Goal: Task Accomplishment & Management: Manage account settings

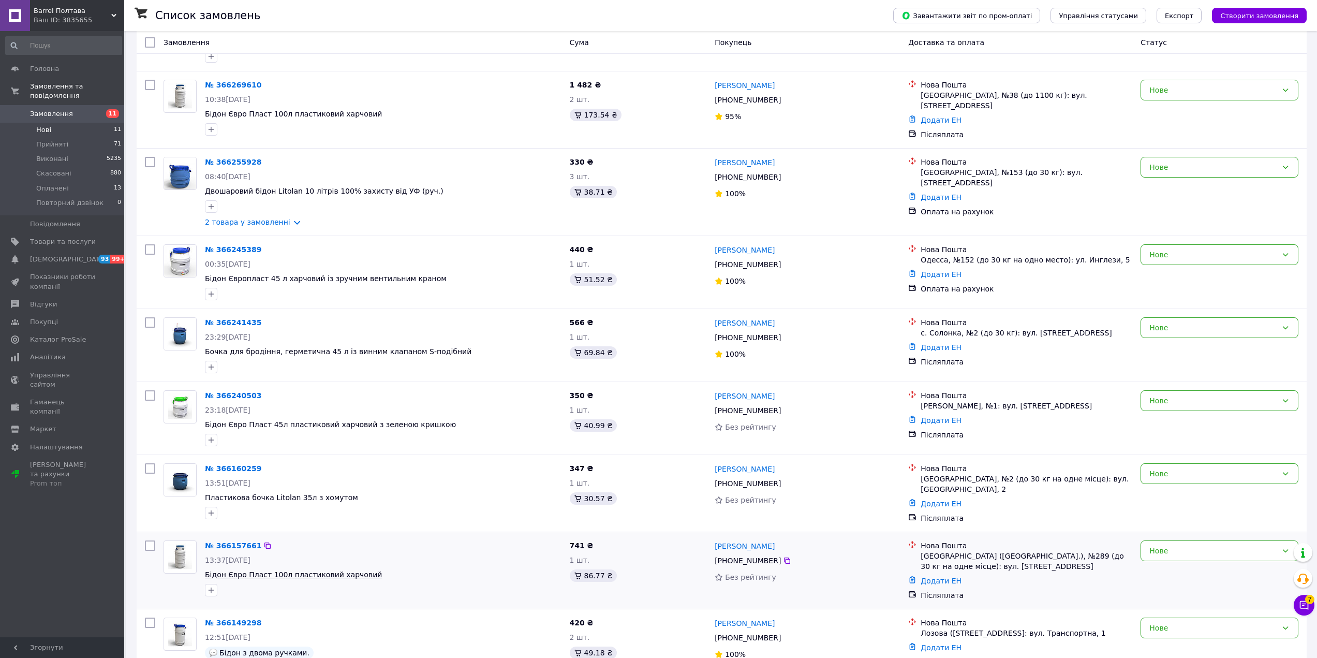
scroll to position [330, 0]
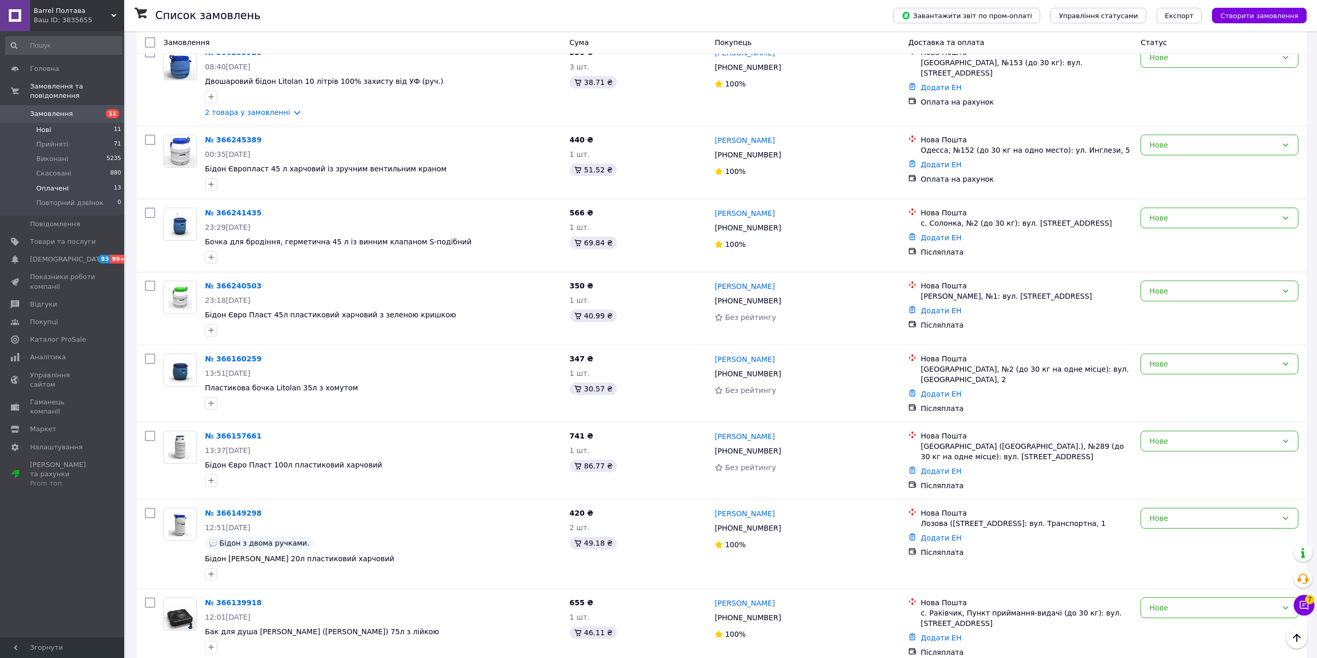
click at [56, 181] on li "Оплачені 13" at bounding box center [63, 188] width 127 height 14
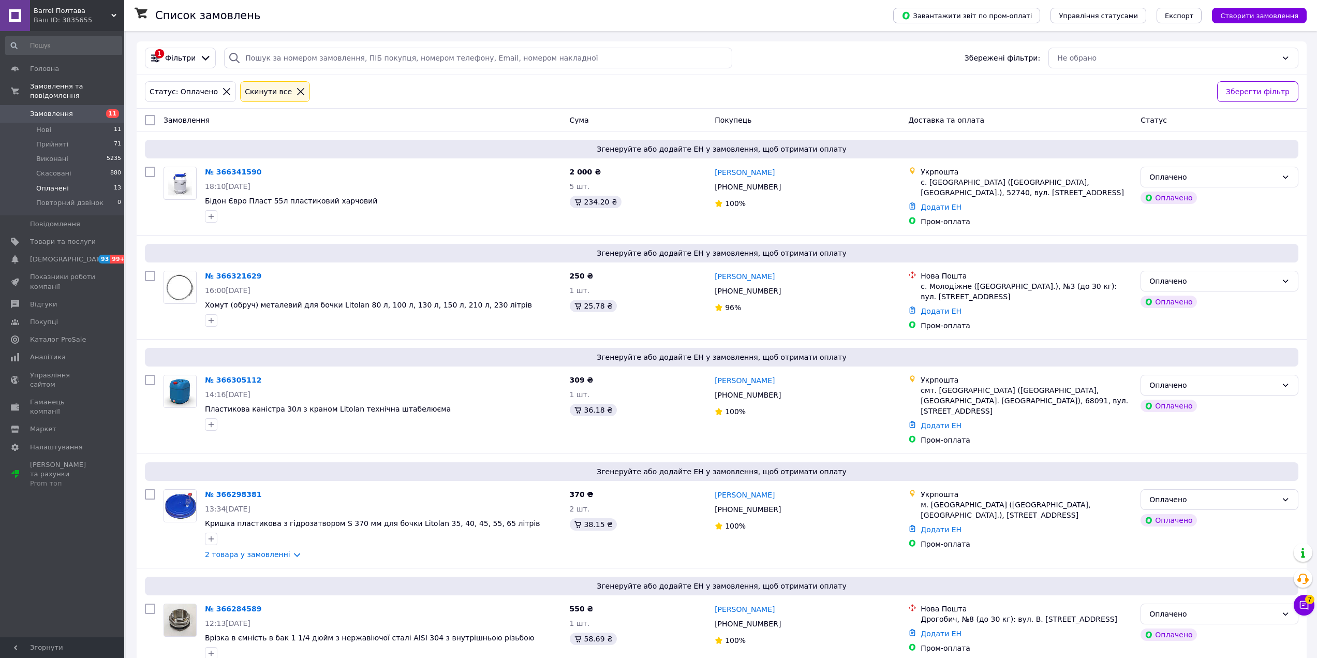
click at [75, 109] on span "Замовлення" at bounding box center [63, 113] width 66 height 9
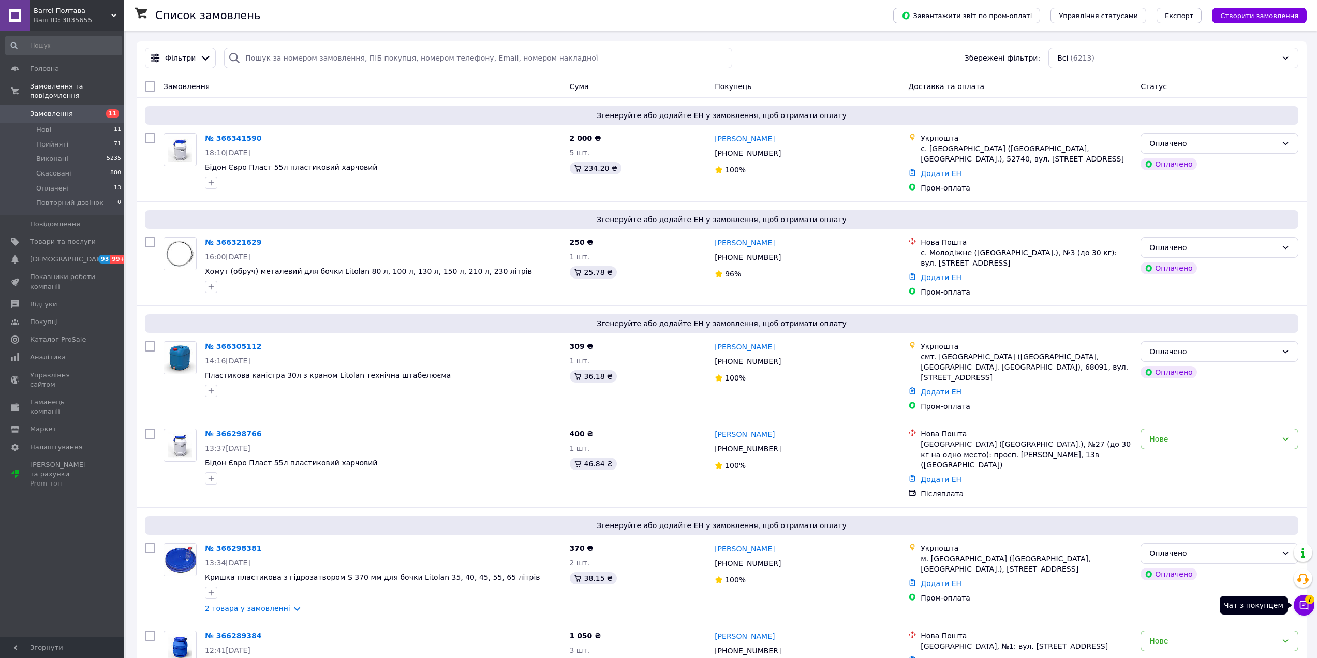
click at [1305, 608] on icon at bounding box center [1304, 605] width 9 height 9
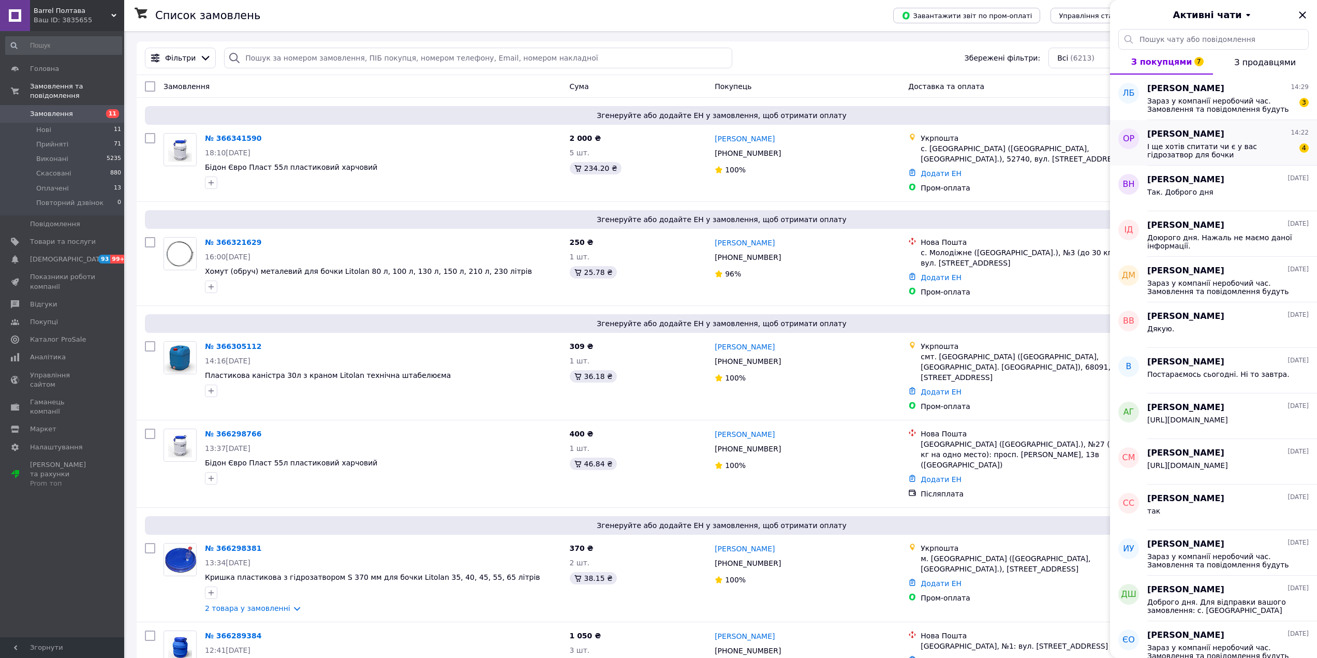
click at [1253, 141] on div "І ще хотів спитати чи є у вас гідрозатвор для бочки 4" at bounding box center [1227, 149] width 161 height 19
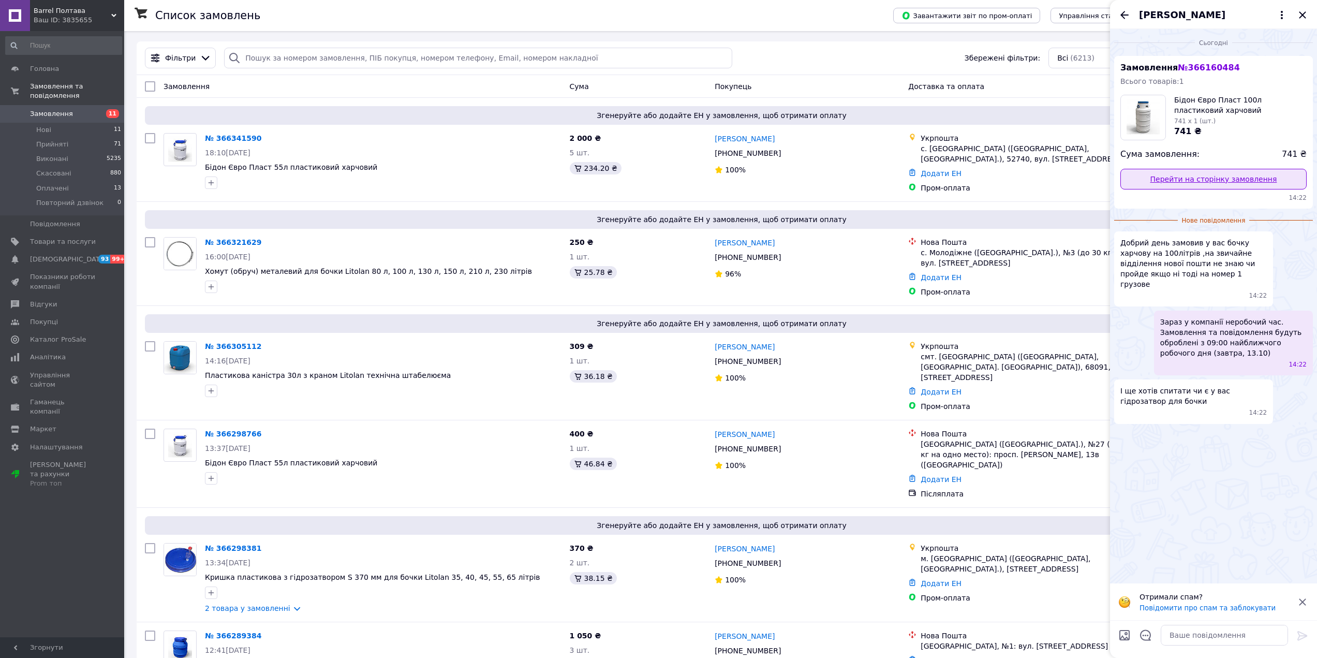
click at [1201, 176] on link "Перейти на сторінку замовлення" at bounding box center [1213, 179] width 186 height 21
click at [1211, 632] on textarea at bounding box center [1224, 635] width 127 height 21
type textarea "Доброго вечора. Так, є."
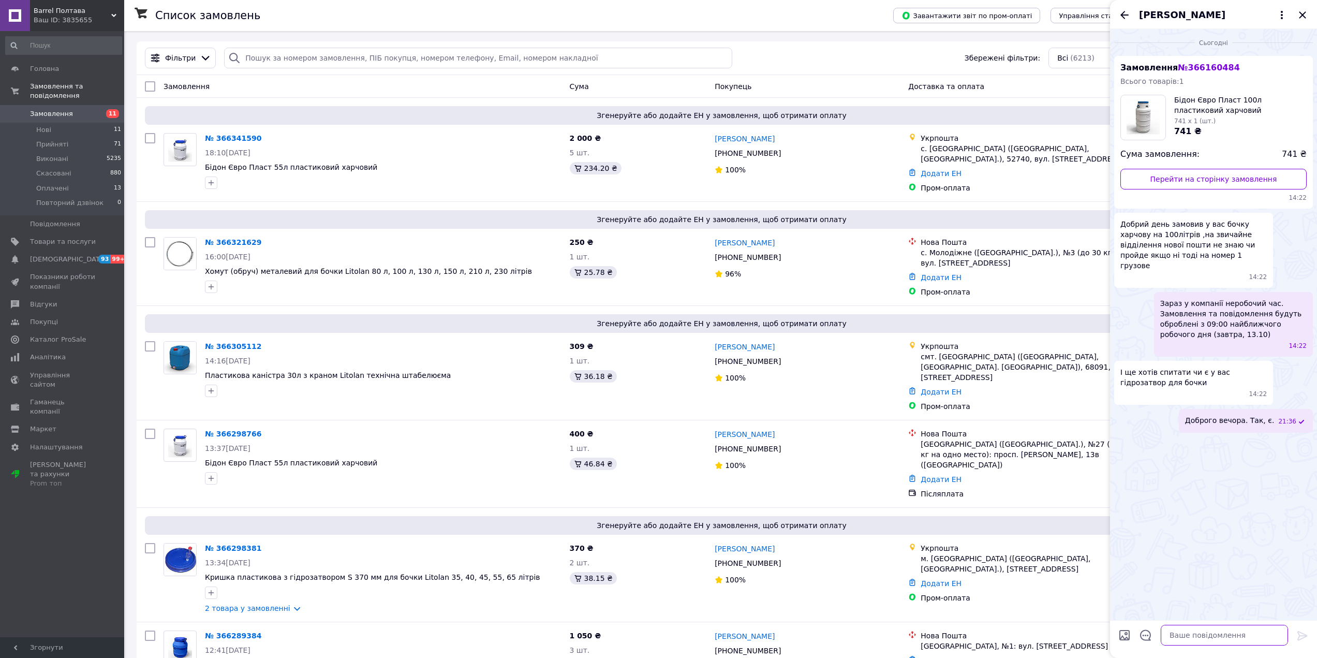
paste textarea "[URL][DOMAIN_NAME]"
type textarea "[URL][DOMAIN_NAME]"
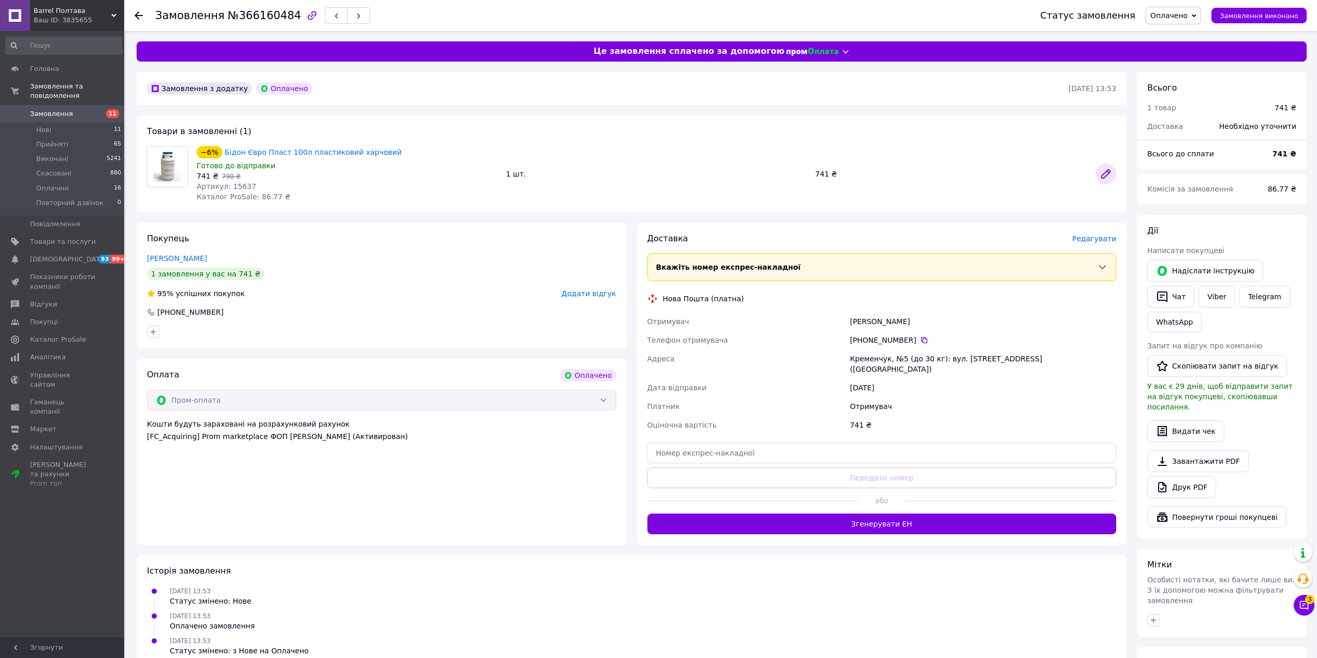
click at [1107, 170] on icon at bounding box center [1106, 174] width 12 height 12
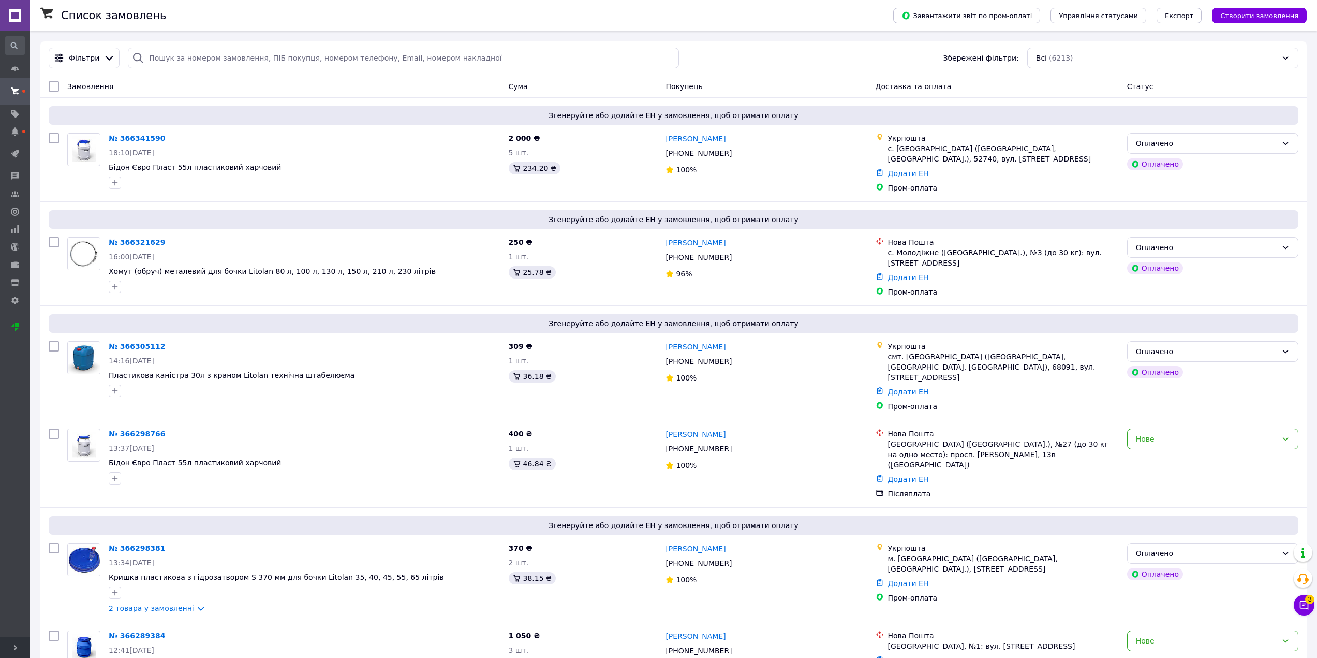
click at [17, 648] on use at bounding box center [15, 647] width 3 height 5
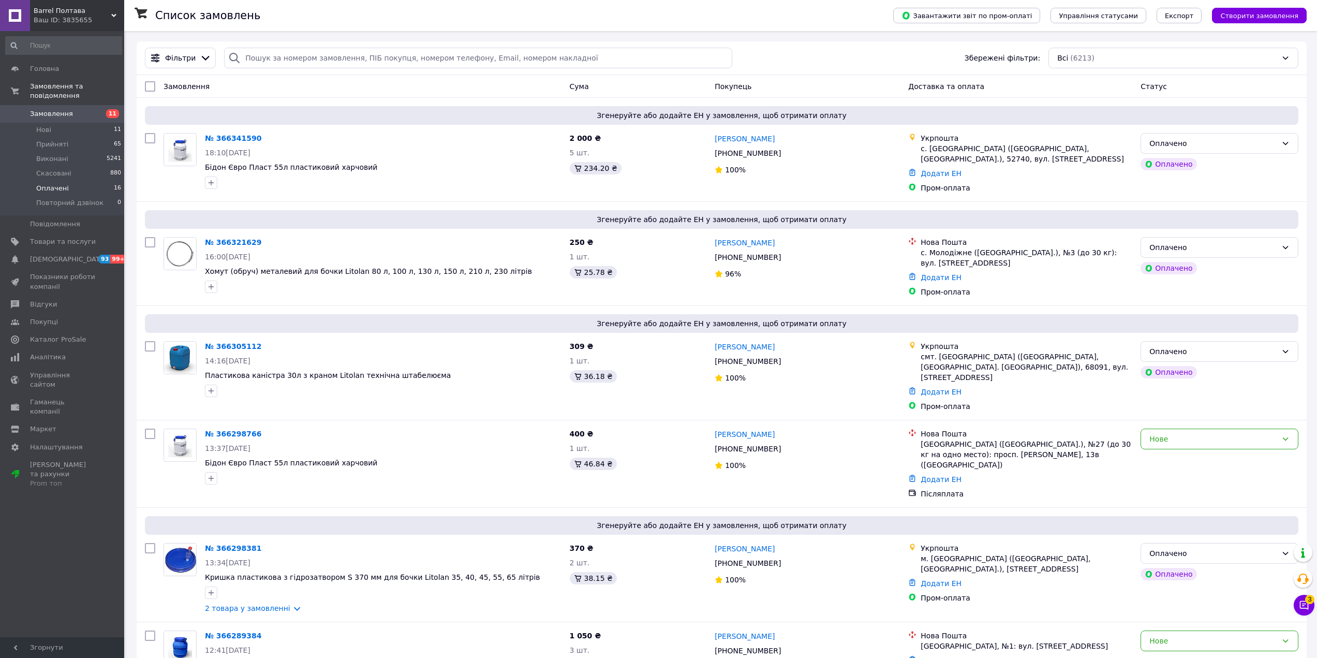
click at [64, 184] on span "Оплачені" at bounding box center [52, 188] width 33 height 9
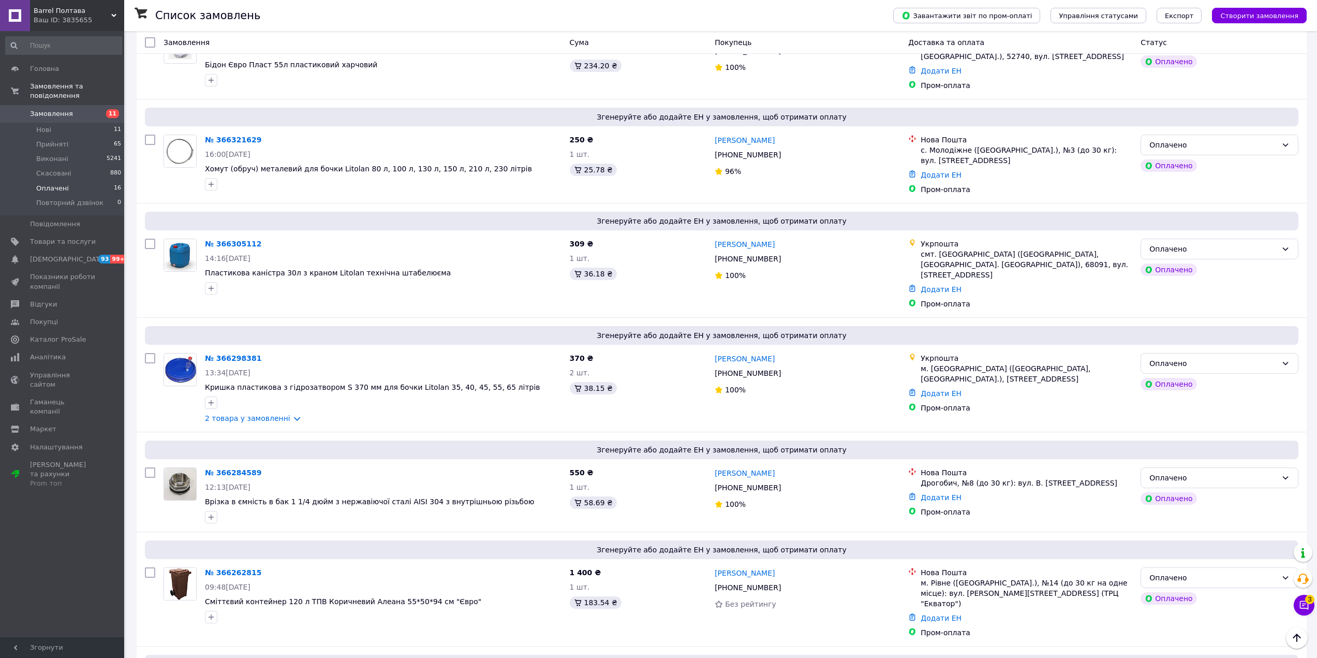
scroll to position [132, 0]
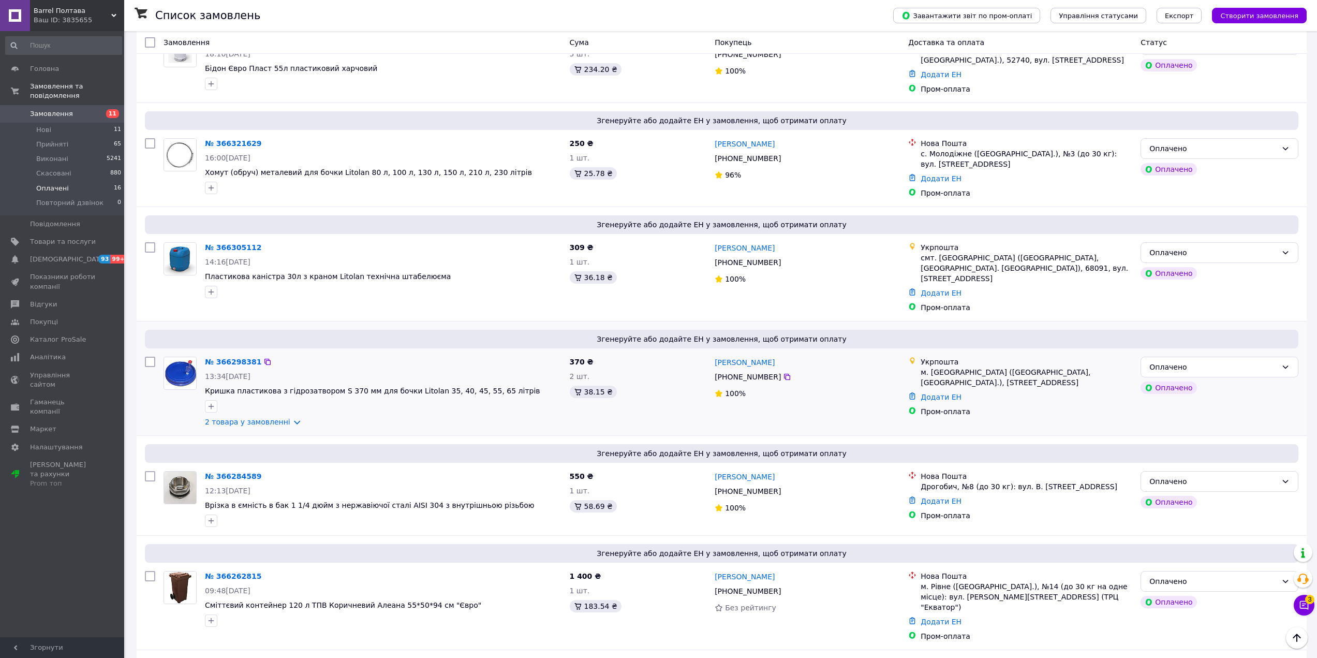
click at [284, 413] on div "№ 366298381 13:34, 12.10.2025 Кришка пластикова з гідрозатвором S 370 мм для бо…" at bounding box center [383, 391] width 365 height 79
click at [284, 418] on link "2 товара у замовленні" at bounding box center [247, 422] width 85 height 8
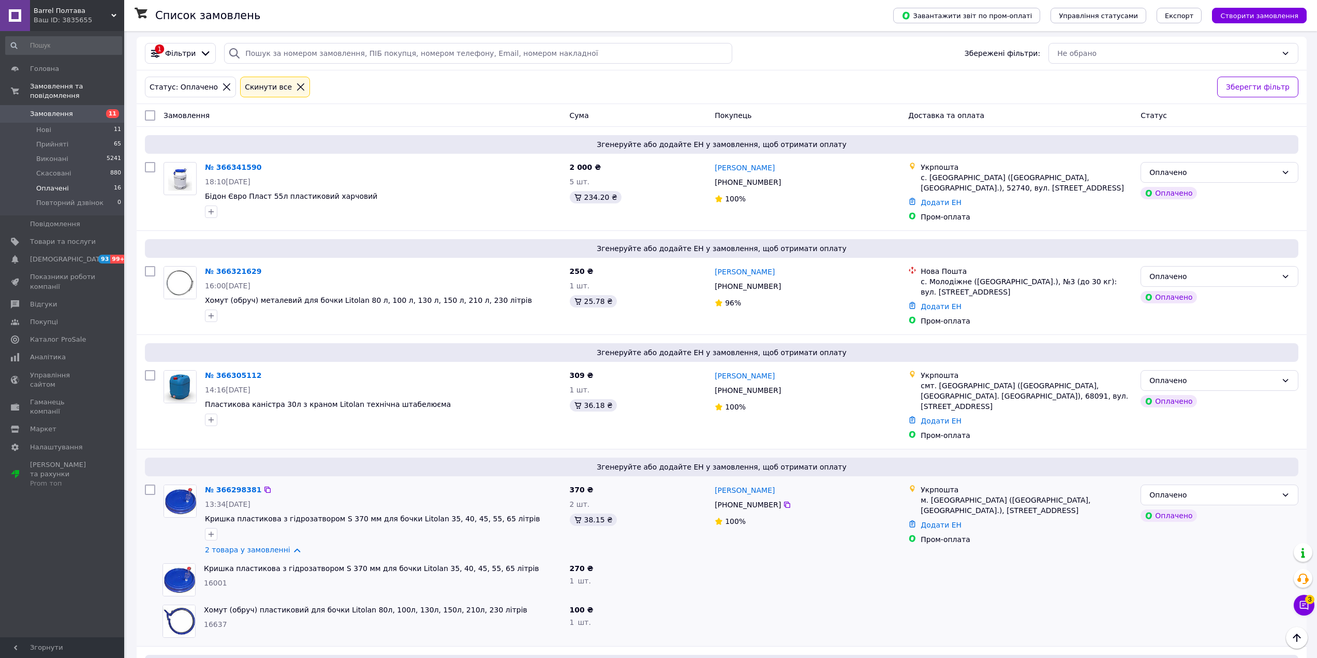
scroll to position [0, 0]
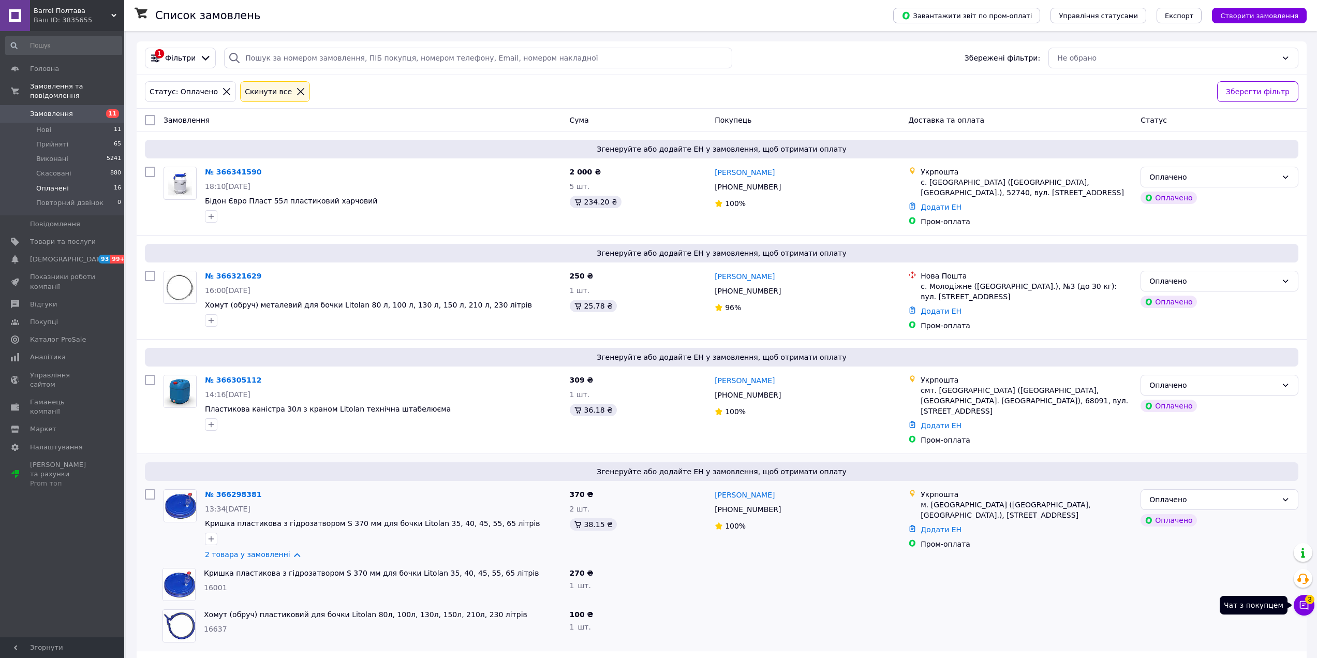
click at [1303, 610] on icon at bounding box center [1304, 605] width 10 height 10
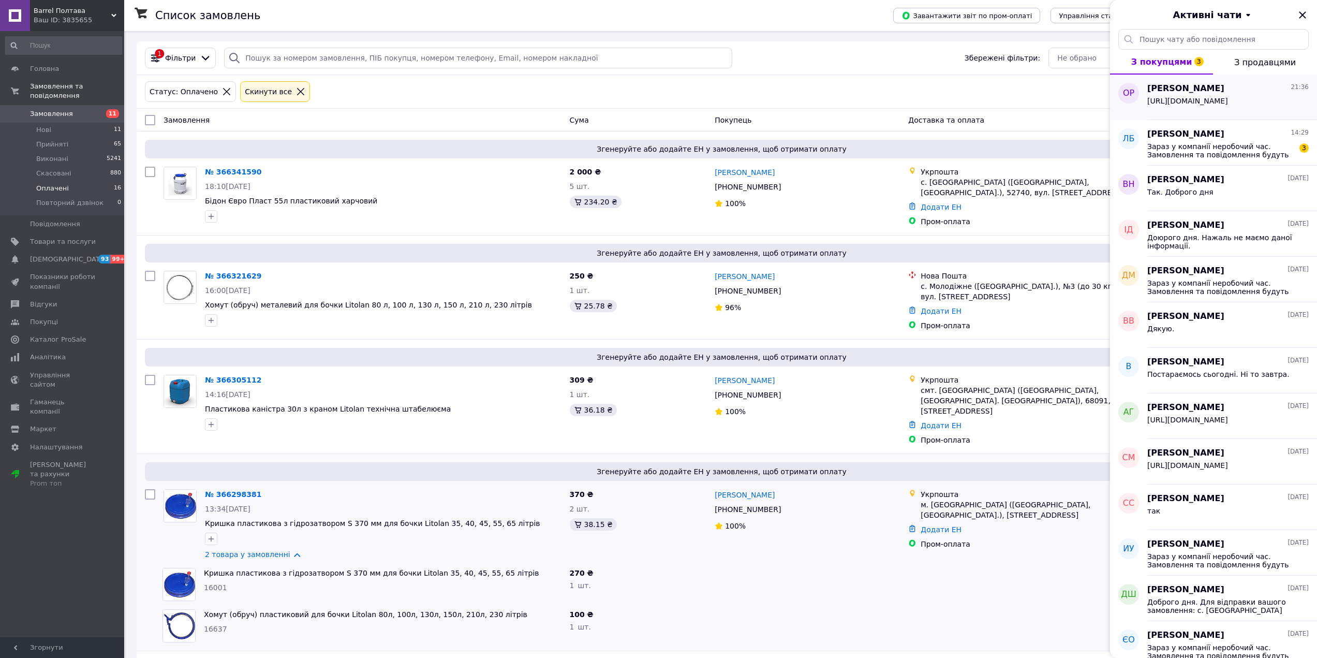
click at [1218, 105] on span "[URL][DOMAIN_NAME]" at bounding box center [1187, 101] width 81 height 8
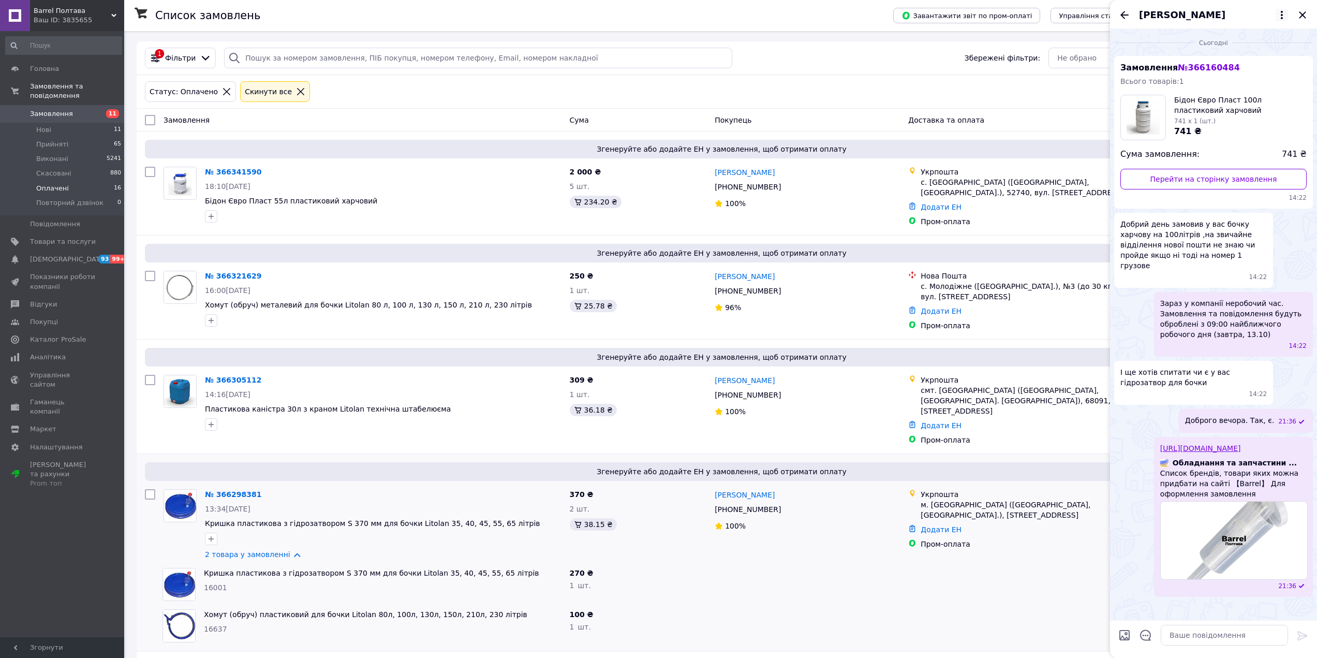
click at [1282, 16] on icon at bounding box center [1281, 15] width 12 height 12
click at [1242, 123] on button "Позначити непрочитаним" at bounding box center [1215, 123] width 145 height 21
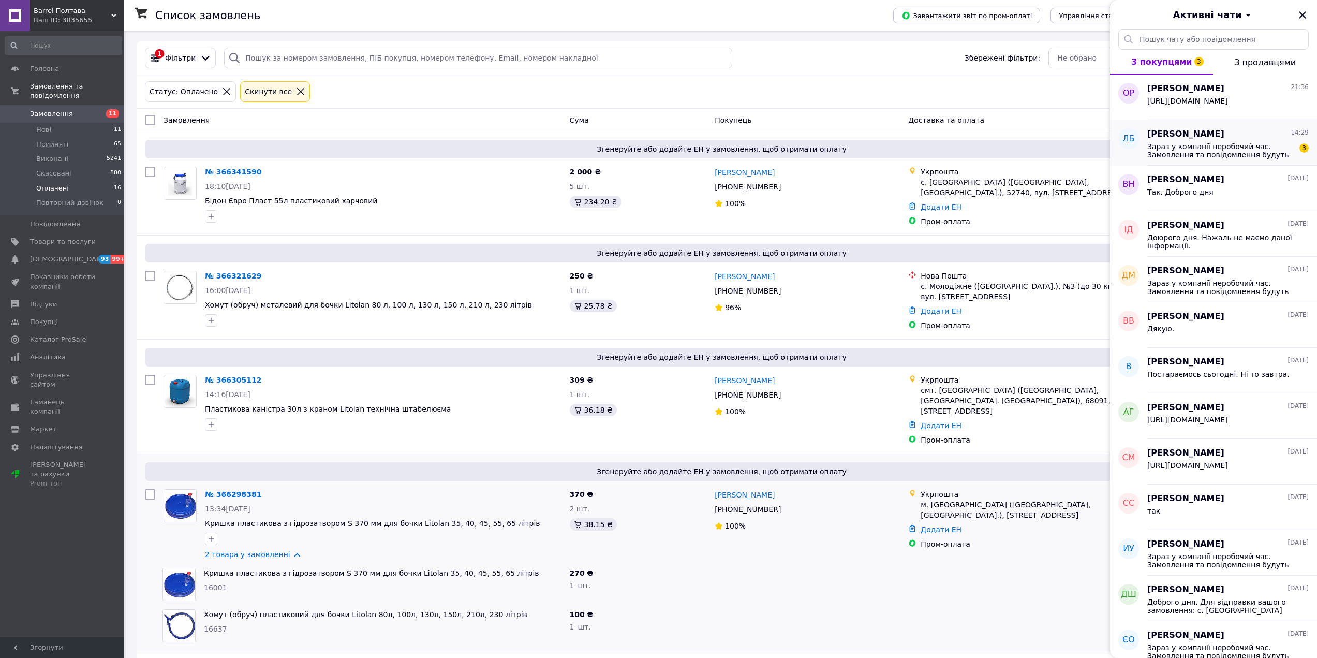
click at [1200, 137] on span "[PERSON_NAME]" at bounding box center [1185, 134] width 77 height 12
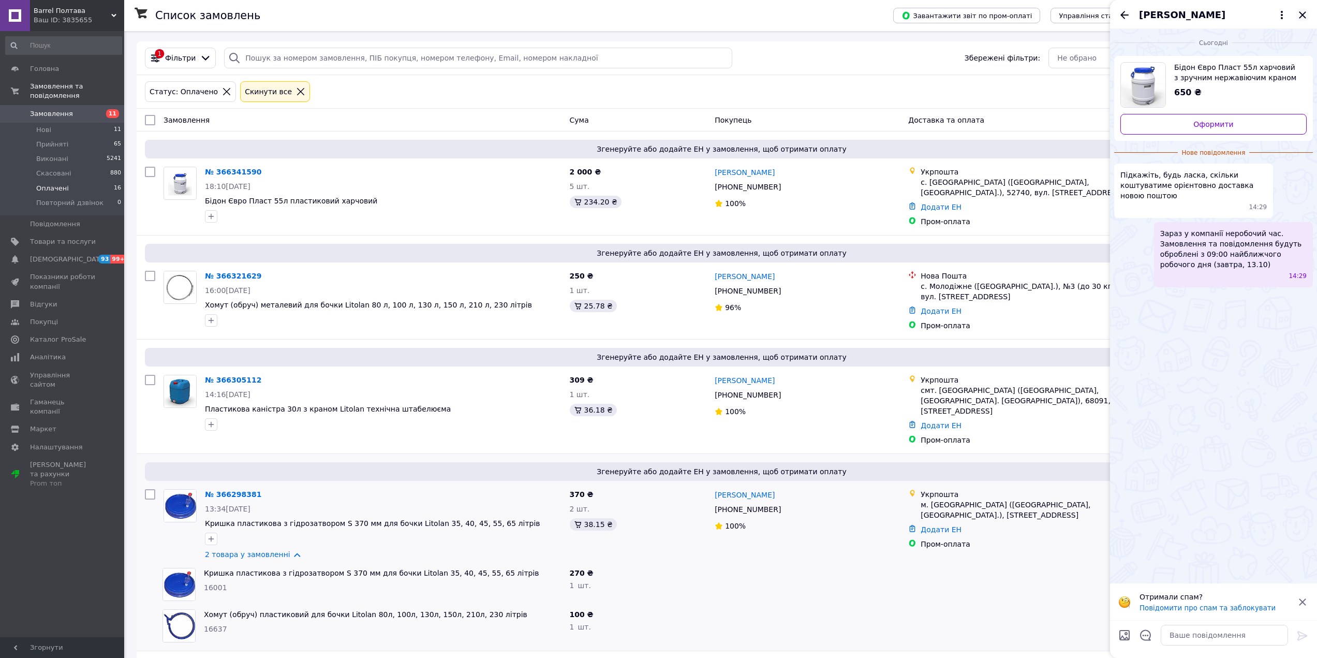
click at [1305, 17] on icon "Закрити" at bounding box center [1302, 15] width 12 height 12
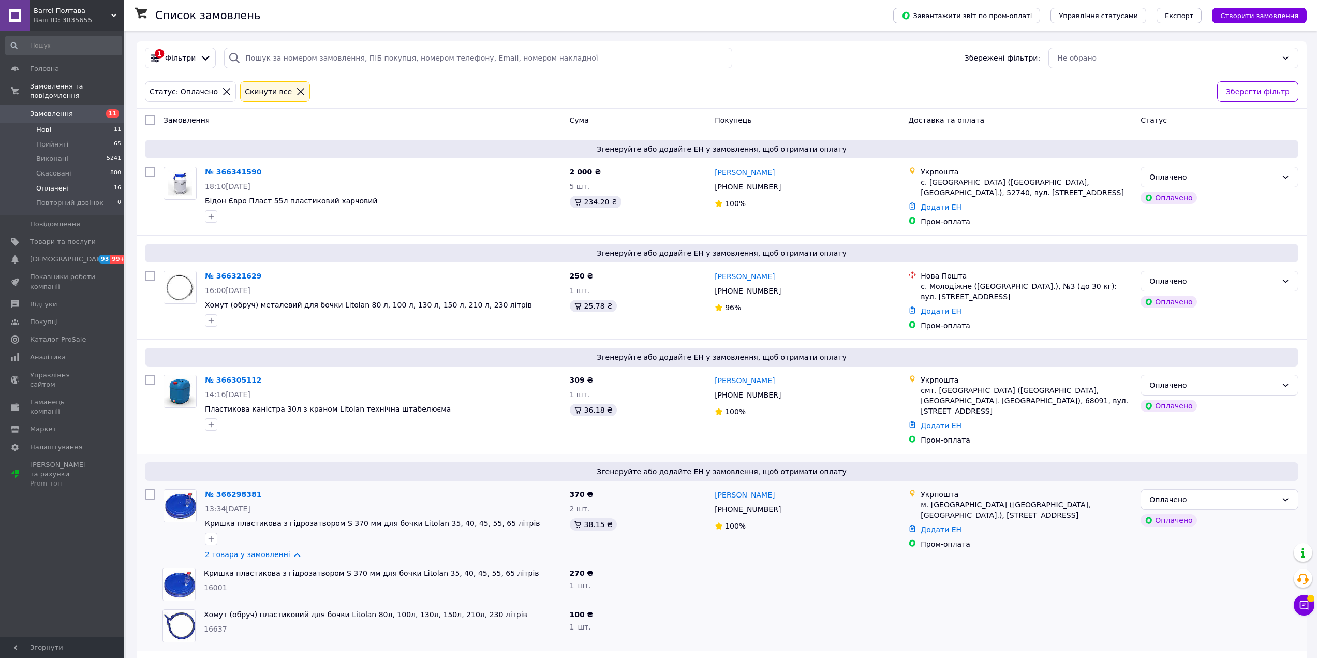
click at [66, 123] on li "Нові 11" at bounding box center [63, 130] width 127 height 14
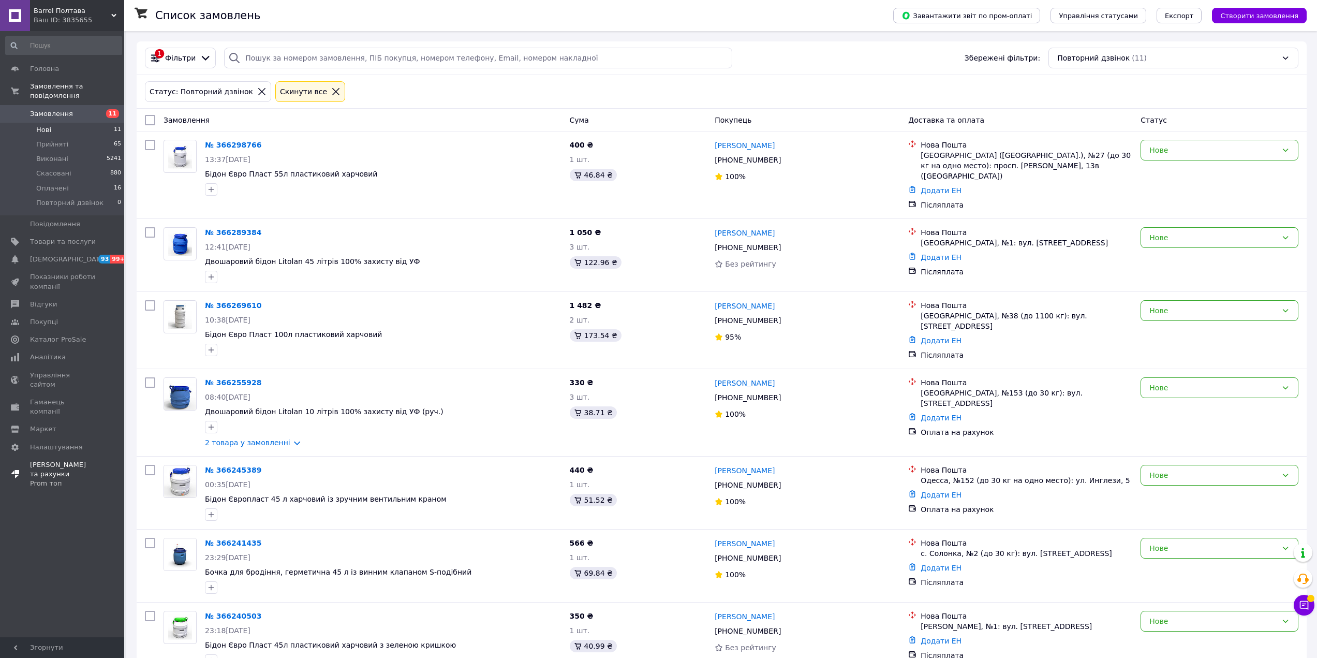
click at [53, 479] on div "Prom топ" at bounding box center [63, 483] width 66 height 9
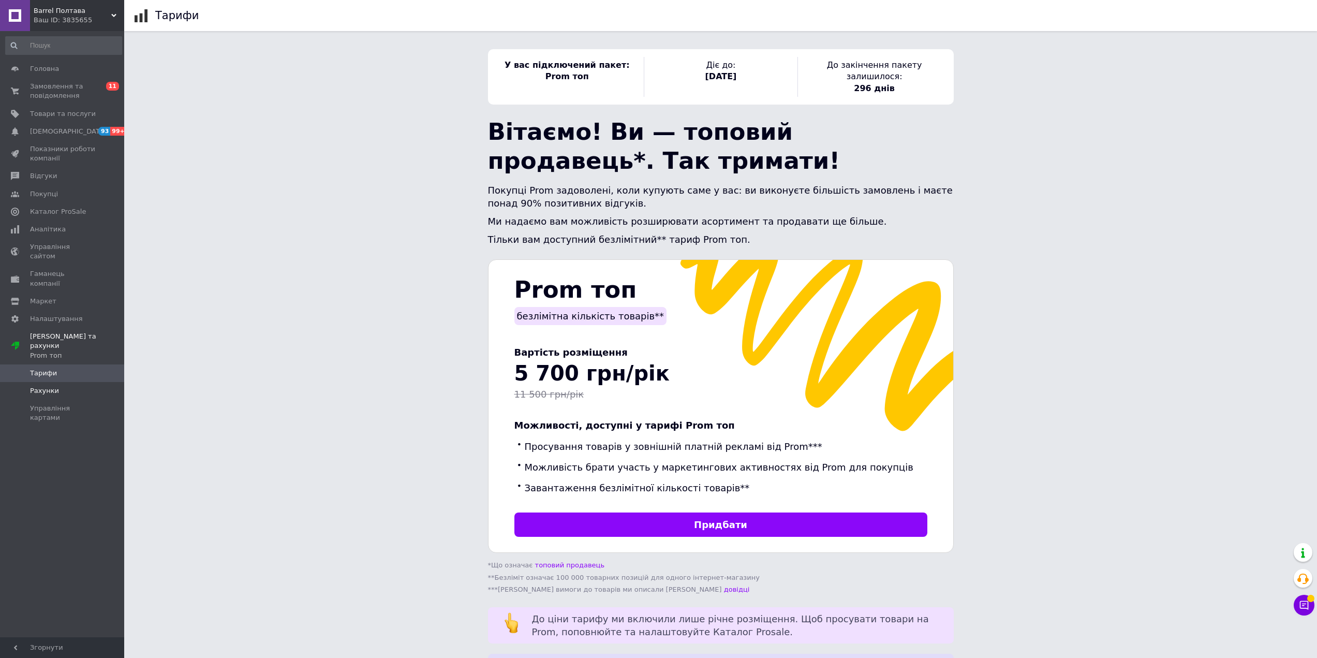
click at [44, 386] on span "Рахунки" at bounding box center [44, 390] width 29 height 9
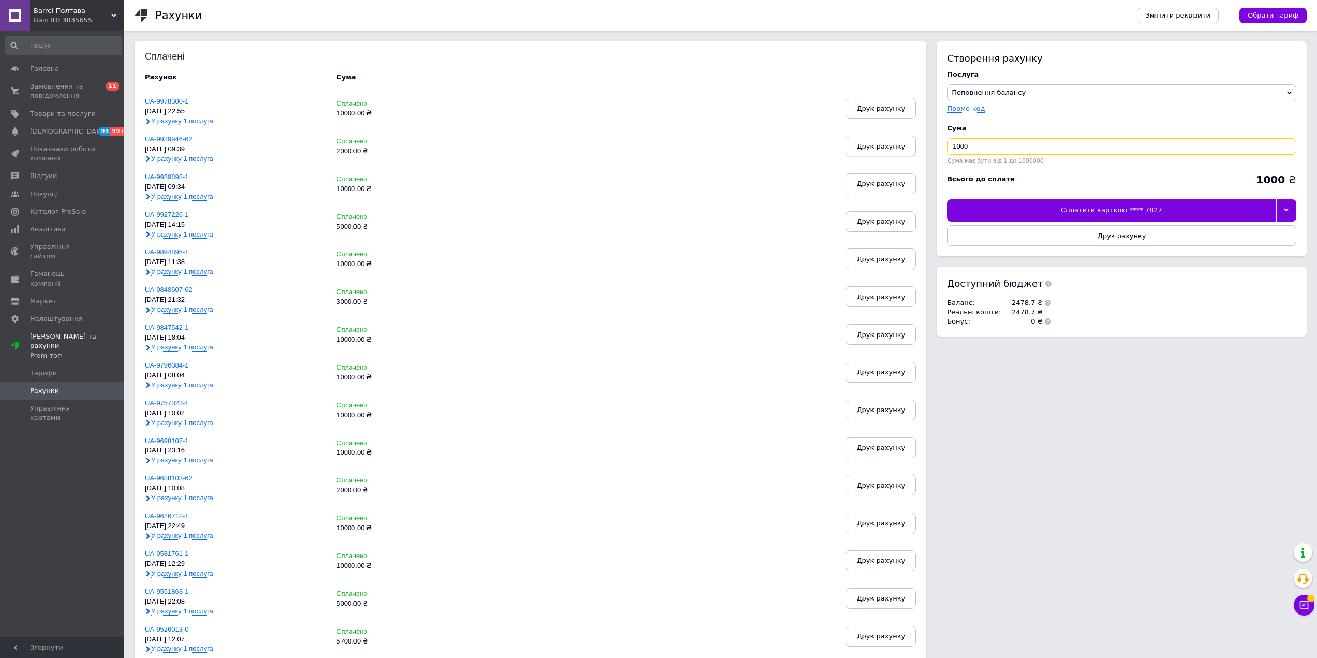
drag, startPoint x: 1001, startPoint y: 150, endPoint x: 903, endPoint y: 150, distance: 97.3
click at [903, 150] on div "Сплачені Рахунок Cума UA-9978300-1 06.10.25, 22:55 У рахунку 1 послуга Сплачено…" at bounding box center [721, 474] width 1172 height 866
type input "10000"
click at [1062, 235] on button "Друк рахунку" at bounding box center [1121, 235] width 349 height 21
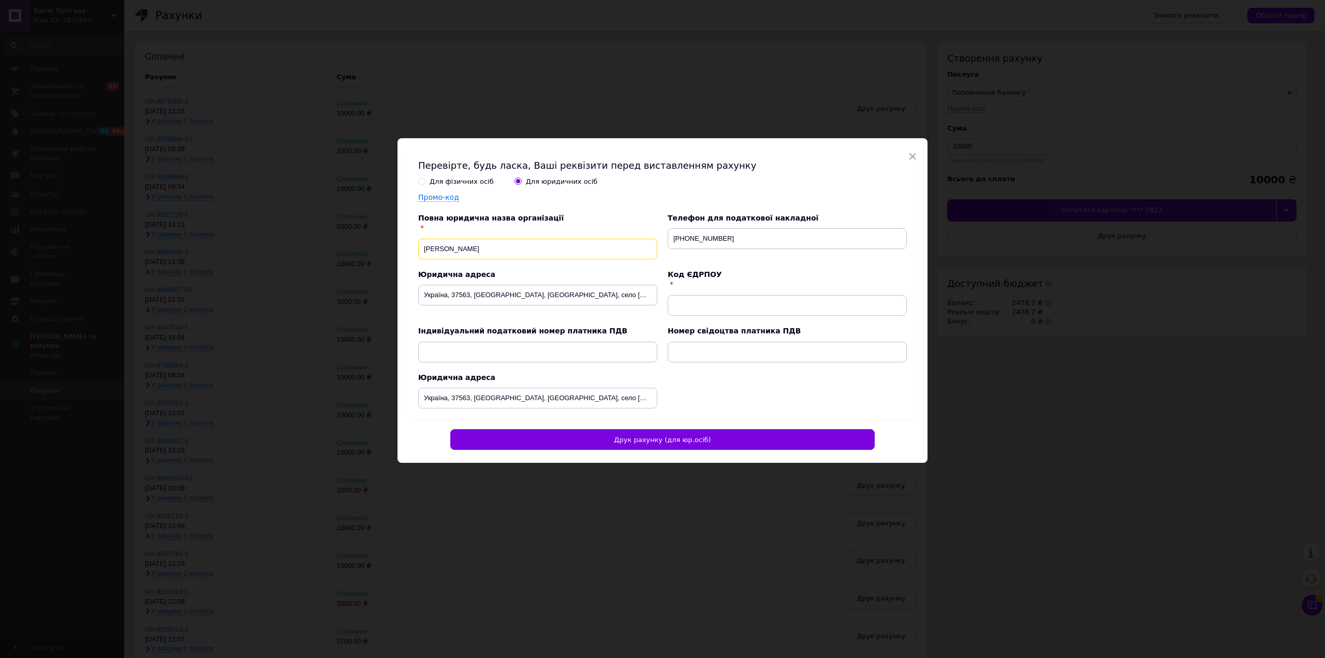
click at [543, 247] on input "ФОП Корнієнко Руслан Іванович" at bounding box center [537, 249] width 239 height 21
drag, startPoint x: 543, startPoint y: 247, endPoint x: 443, endPoint y: 248, distance: 99.9
click at [443, 248] on input "ФОП Корнієнко Руслан Іванович" at bounding box center [537, 249] width 239 height 21
type input "ФОП Трохименко Вячеслав Володимирович"
drag, startPoint x: 718, startPoint y: 239, endPoint x: 690, endPoint y: 241, distance: 27.5
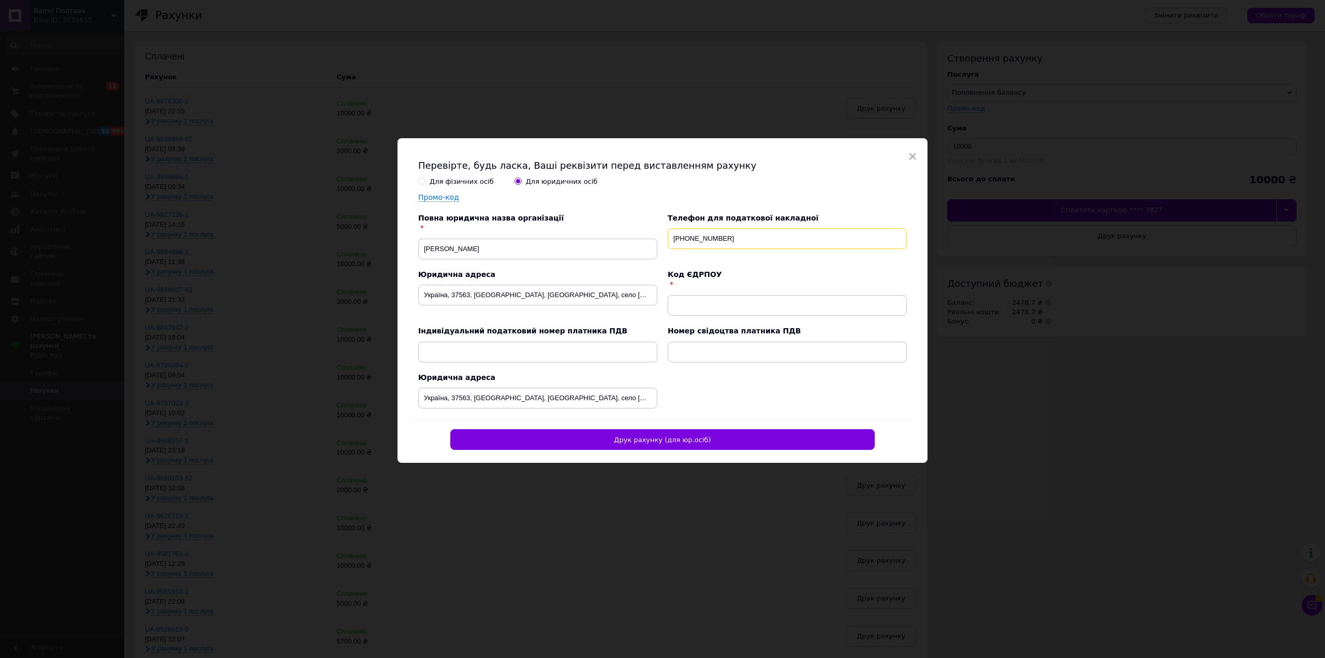
click at [690, 241] on input "+380500184951" at bounding box center [786, 238] width 239 height 21
type input "+380505359804"
click at [494, 299] on input "Україна, 37563, Полтавська обл., Лубенський р-н, село Березівка, Лубенська ТГ, …" at bounding box center [537, 295] width 239 height 21
paste input "863, Полтавська обл., Лубенський р-н, село Новоіванівка, вулиця Козача , будино…"
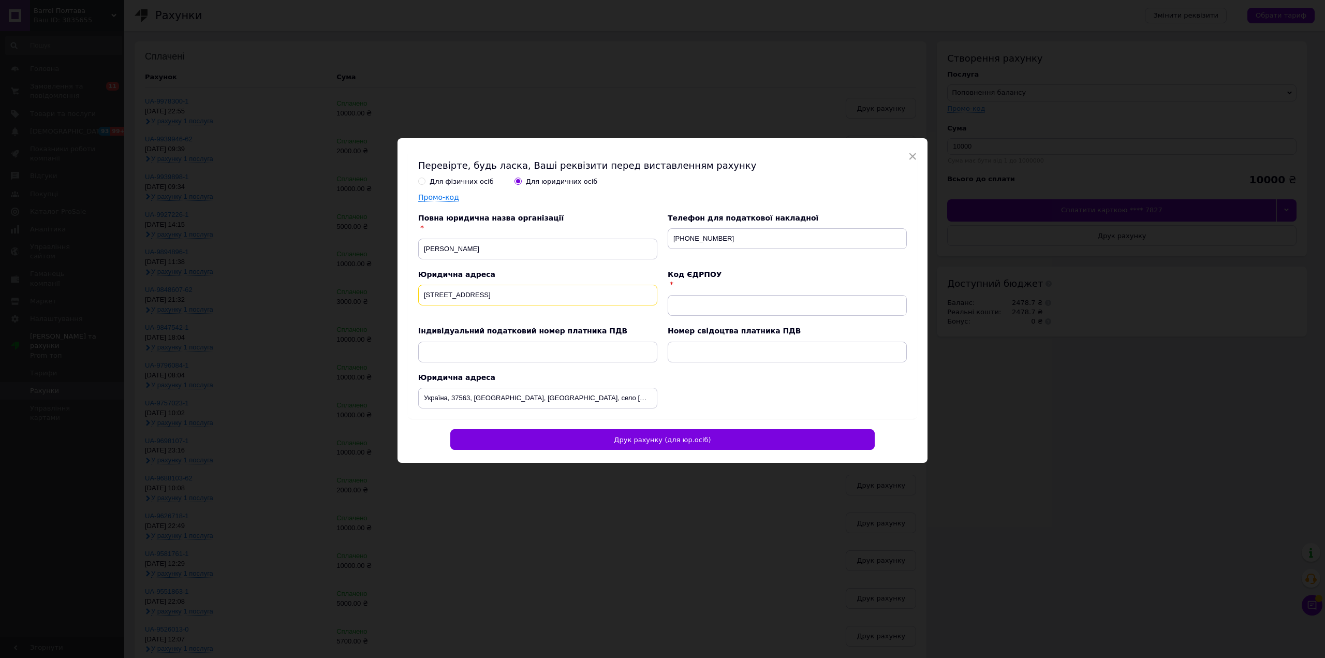
type input "Україна, 37863, Полтавська обл., Лубенський р-н, село Новоіванівка, вулиця Коза…"
click at [468, 396] on input "Україна, 37563, Полтавська обл., Лубенський р-н, село Березівка, Лубенська ТГ, …" at bounding box center [537, 398] width 239 height 21
paste input "863, Полтавська обл., Лубенський р-н, село Новоіванівка, вулиця Козача , будино…"
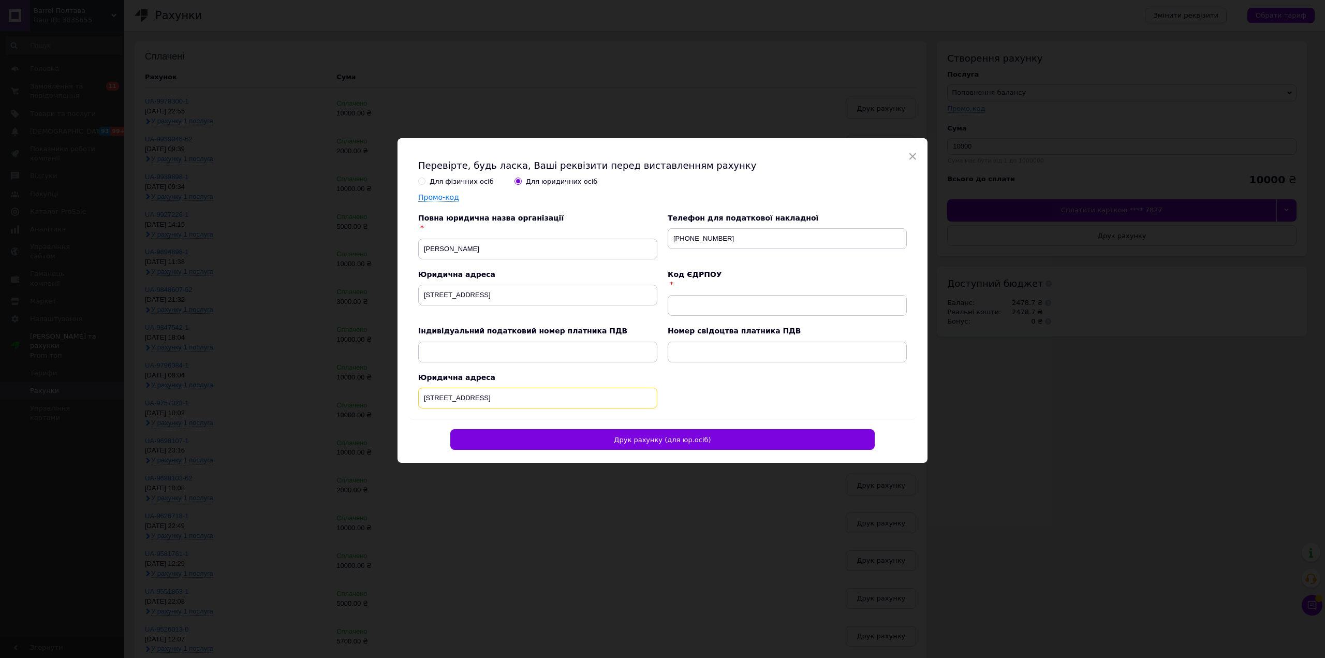
type input "Україна, 37863, Полтавська обл., Лубенський р-н, село Новоіванівка, вулиця Коза…"
click at [726, 304] on input "text" at bounding box center [786, 305] width 239 height 21
click at [694, 306] on input "text" at bounding box center [786, 305] width 239 height 21
paste input "3425409035"
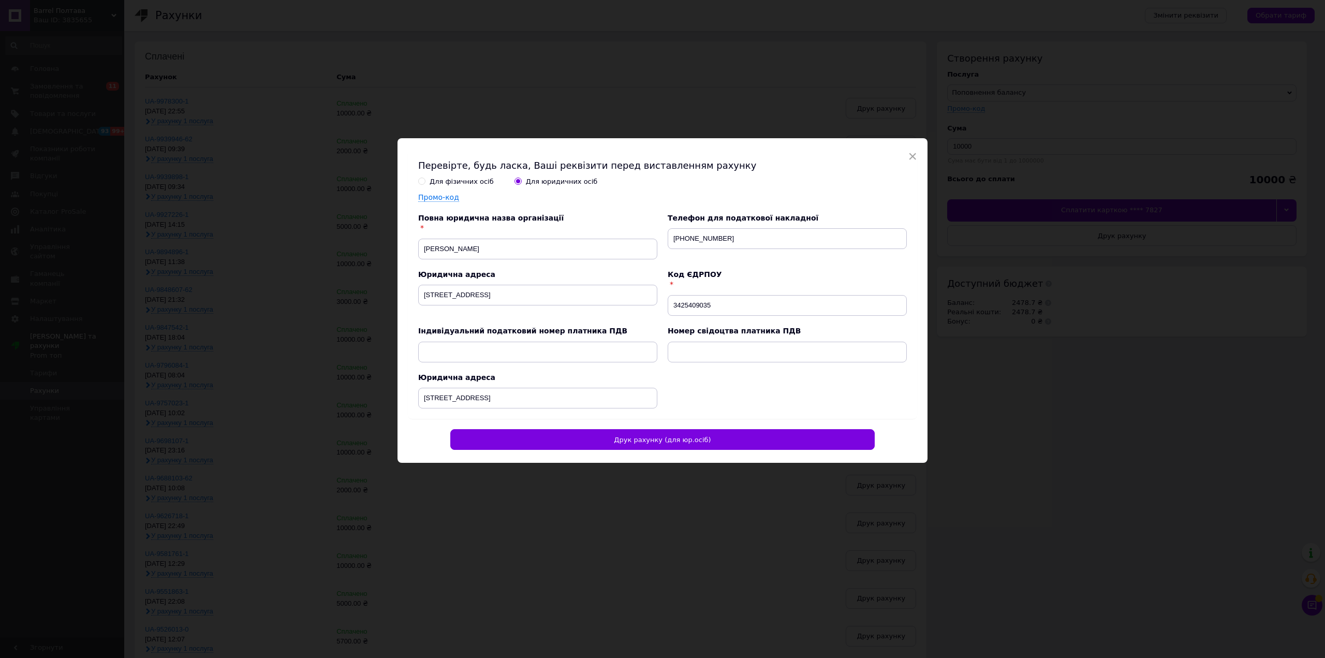
click at [769, 275] on div "Код ЄДРПОУ" at bounding box center [786, 280] width 239 height 20
click at [731, 308] on input "3425409035" at bounding box center [786, 305] width 239 height 21
type input "3425409035"
click at [767, 269] on div "Для фізичних осіб Для юридичних осіб Промо-код Повна юридична назва організації…" at bounding box center [657, 290] width 499 height 236
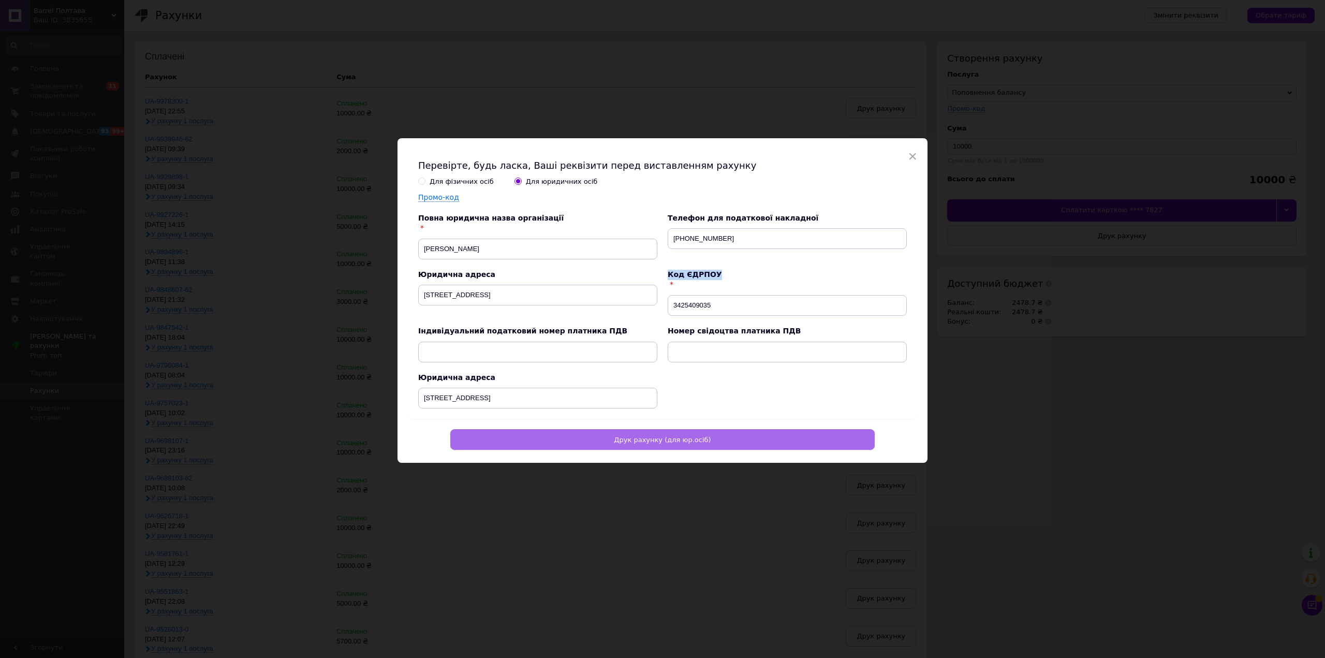
click at [672, 440] on span "Друк рахунку (для юр.осіб)" at bounding box center [662, 440] width 97 height 8
